Goal: Navigation & Orientation: Find specific page/section

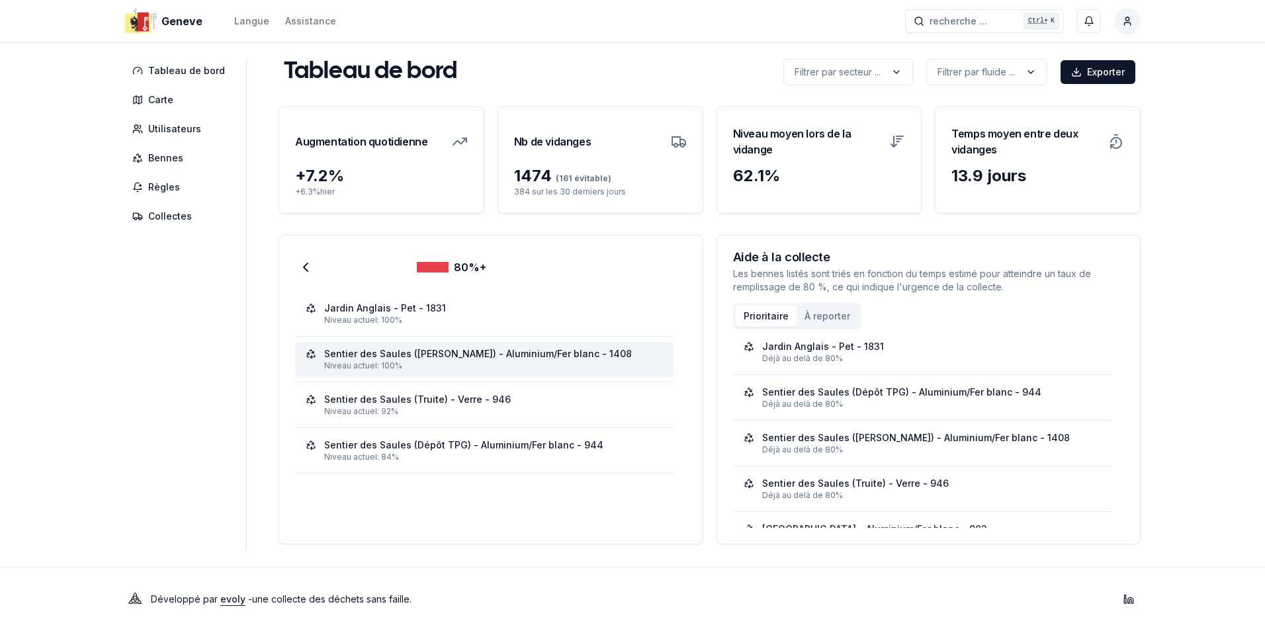
click at [357, 358] on div "Sentier des Saules (Emile-NICOLET) - Aluminium/Fer blanc - 1408" at bounding box center [478, 353] width 308 height 13
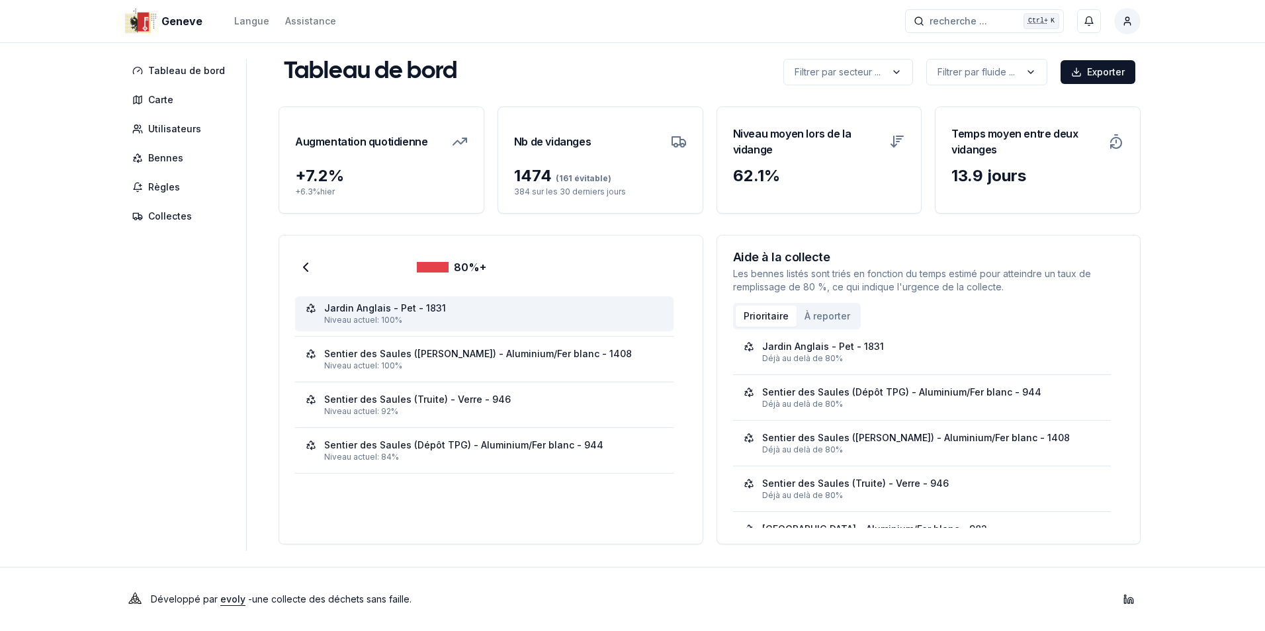
click at [353, 314] on div "Jardin Anglais - Pet - 1831" at bounding box center [385, 308] width 122 height 13
click at [192, 69] on span "Tableau de bord" at bounding box center [186, 70] width 77 height 13
